Goal: Information Seeking & Learning: Learn about a topic

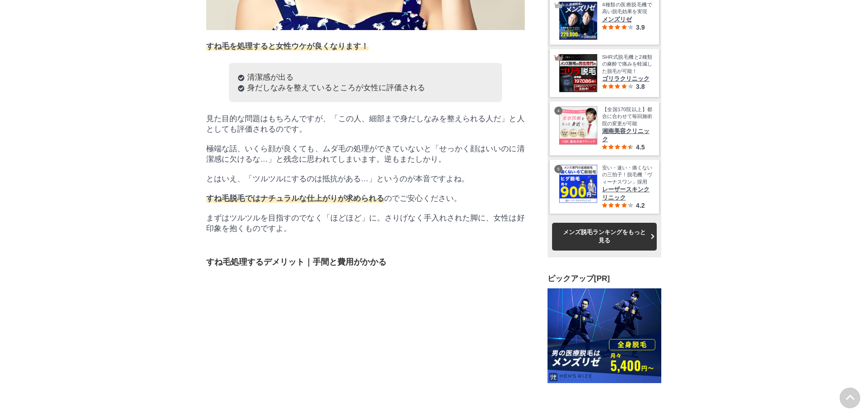
scroll to position [2412, 0]
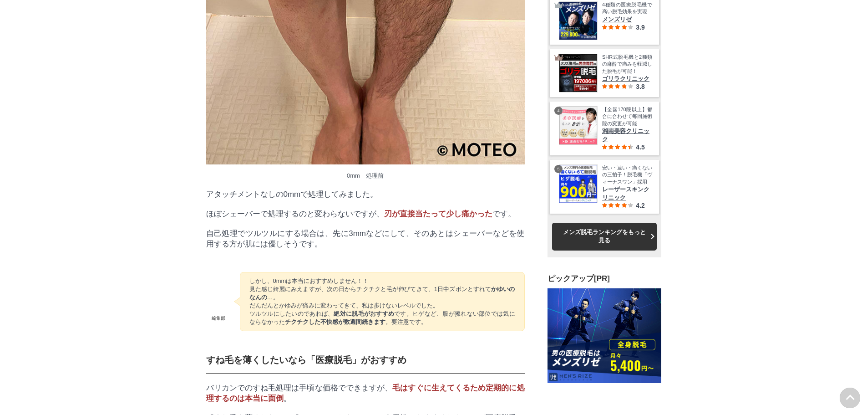
drag, startPoint x: 690, startPoint y: 191, endPoint x: 666, endPoint y: 191, distance: 24.6
